Goal: Entertainment & Leisure: Consume media (video, audio)

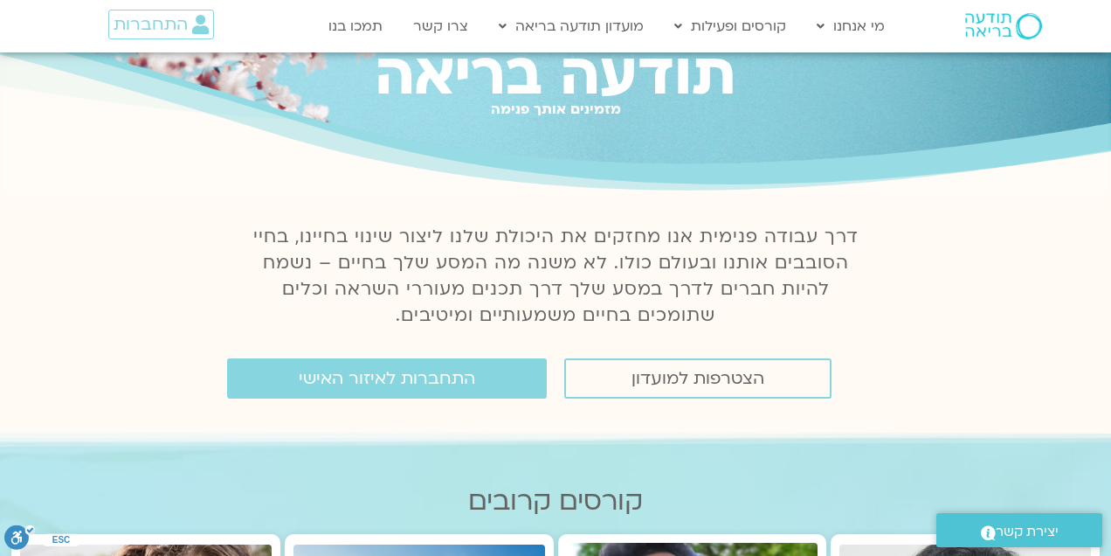
scroll to position [79, 0]
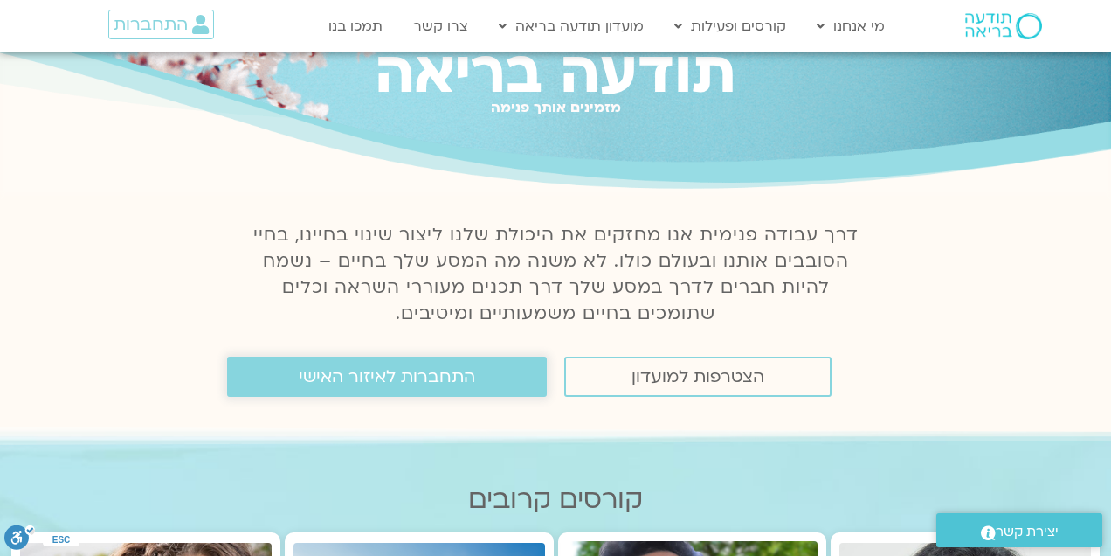
click at [396, 375] on span "התחברות לאיזור האישי" at bounding box center [387, 376] width 177 height 19
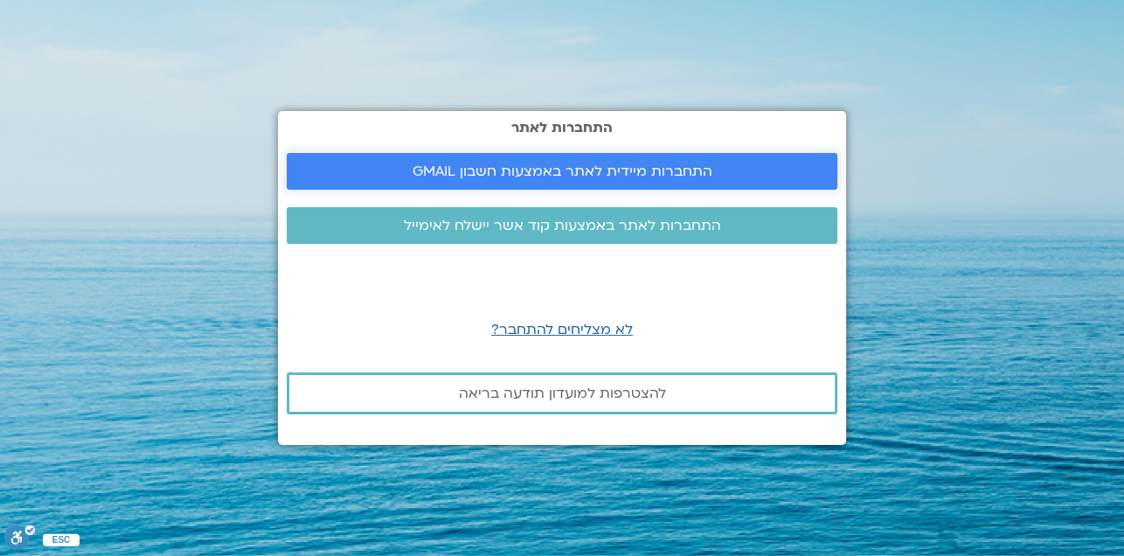
click at [617, 167] on span "התחברות מיידית לאתר באמצעות חשבון GMAIL" at bounding box center [562, 171] width 300 height 16
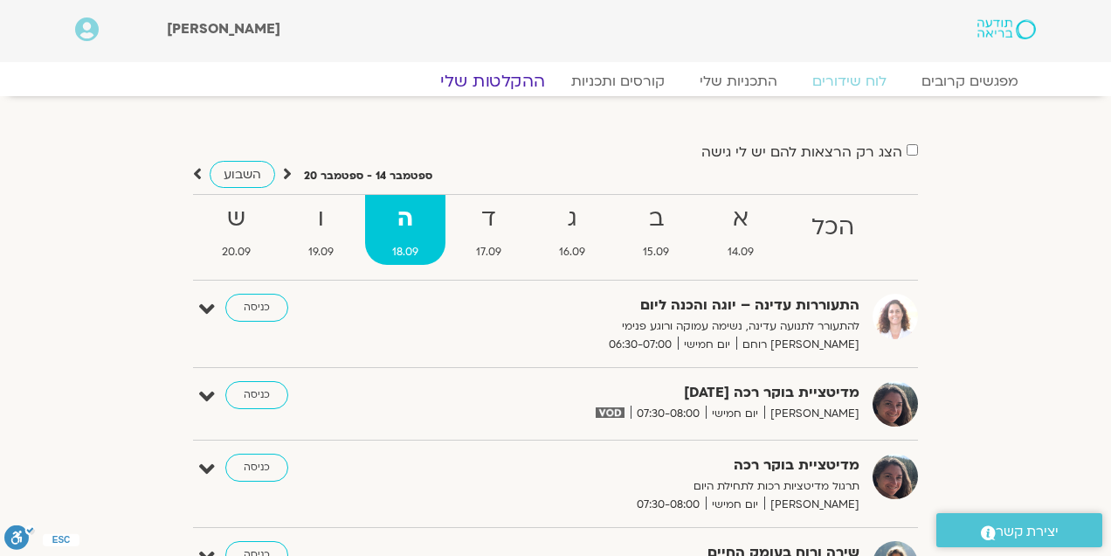
click at [508, 76] on link "ההקלטות שלי" at bounding box center [492, 81] width 147 height 21
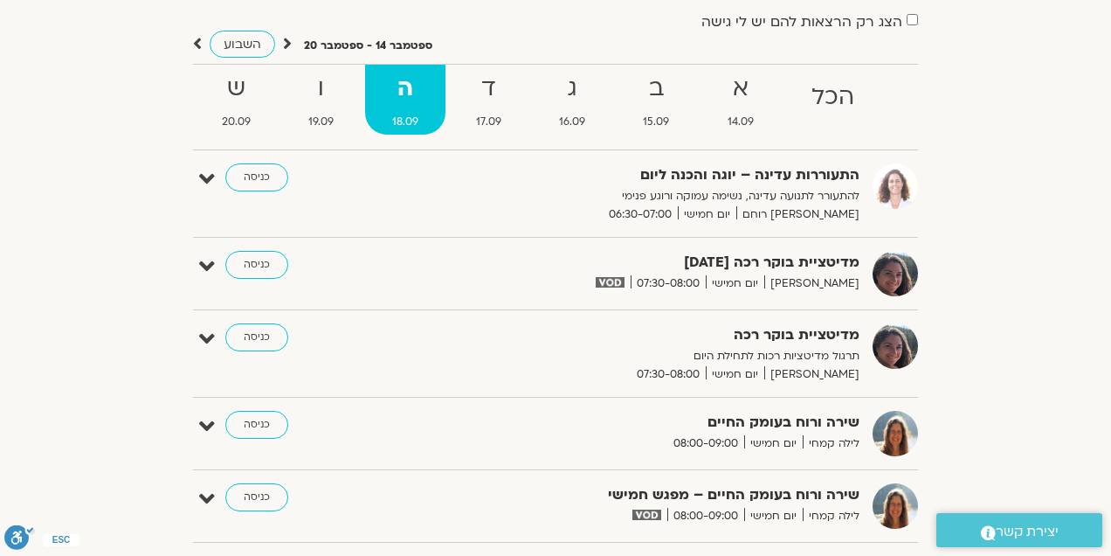
scroll to position [158, 0]
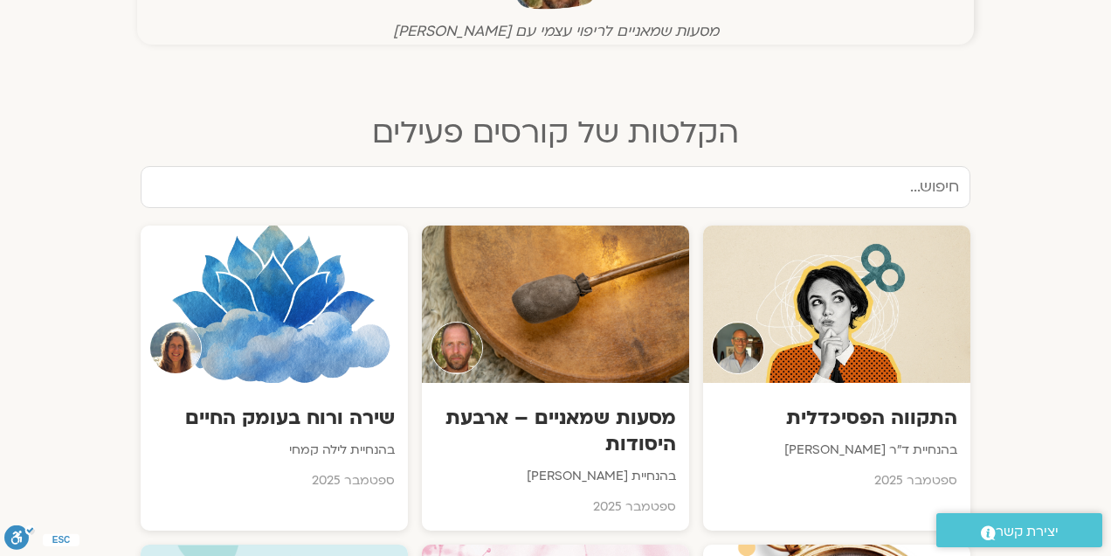
scroll to position [794, 0]
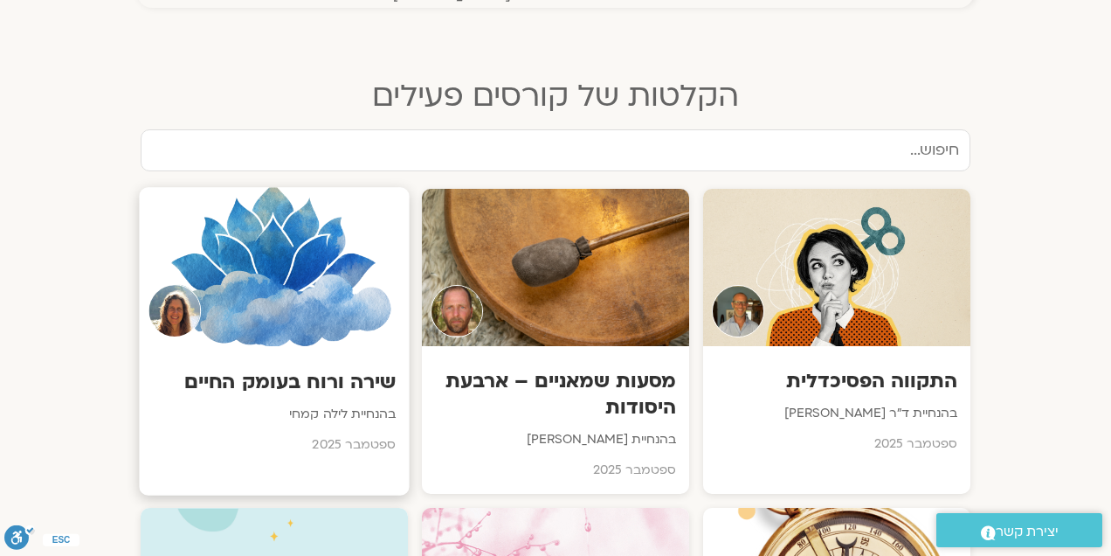
click at [300, 307] on div at bounding box center [274, 266] width 270 height 159
